Goal: Navigation & Orientation: Understand site structure

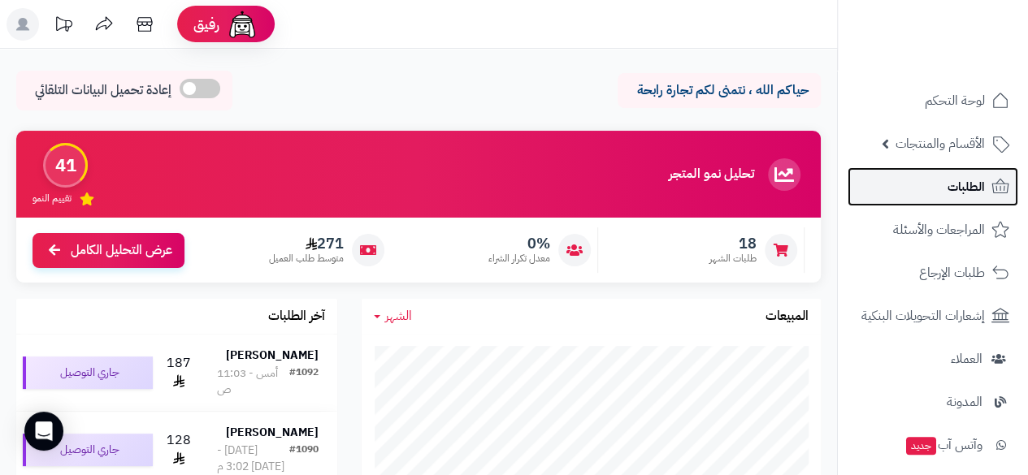
click at [629, 188] on span "الطلبات" at bounding box center [965, 186] width 37 height 23
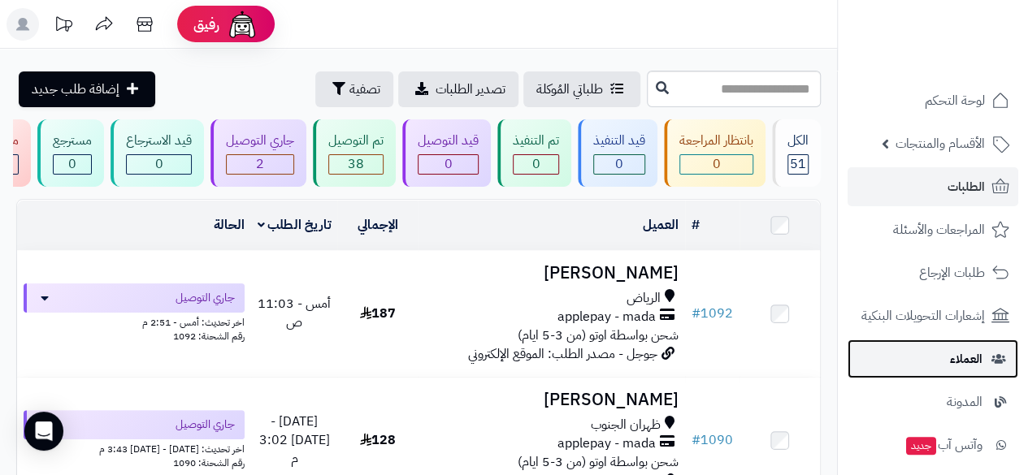
click at [947, 361] on link "العملاء" at bounding box center [932, 359] width 171 height 39
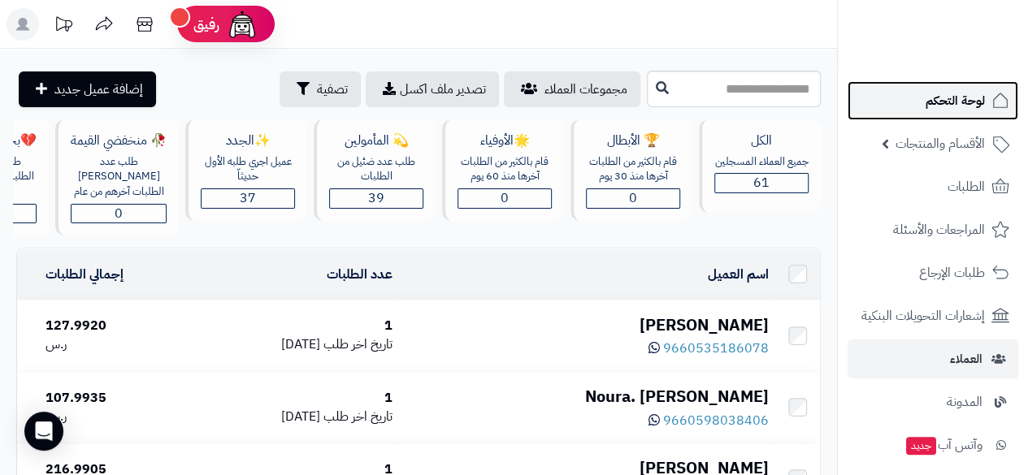
click at [979, 105] on span "لوحة التحكم" at bounding box center [954, 100] width 59 height 23
